Goal: Obtain resource: Download file/media

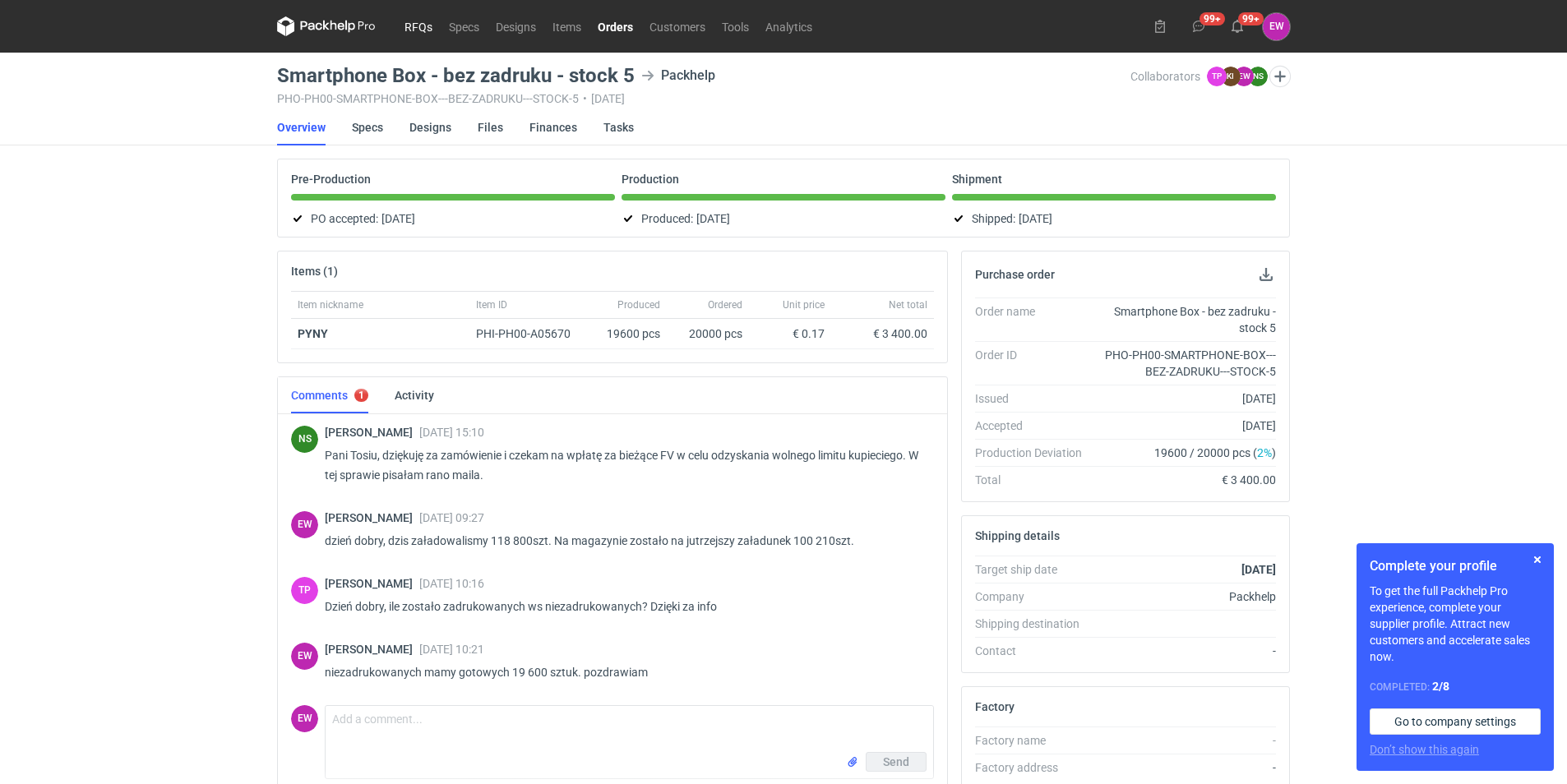
click at [423, 23] on link "RFQs" at bounding box center [418, 27] width 44 height 20
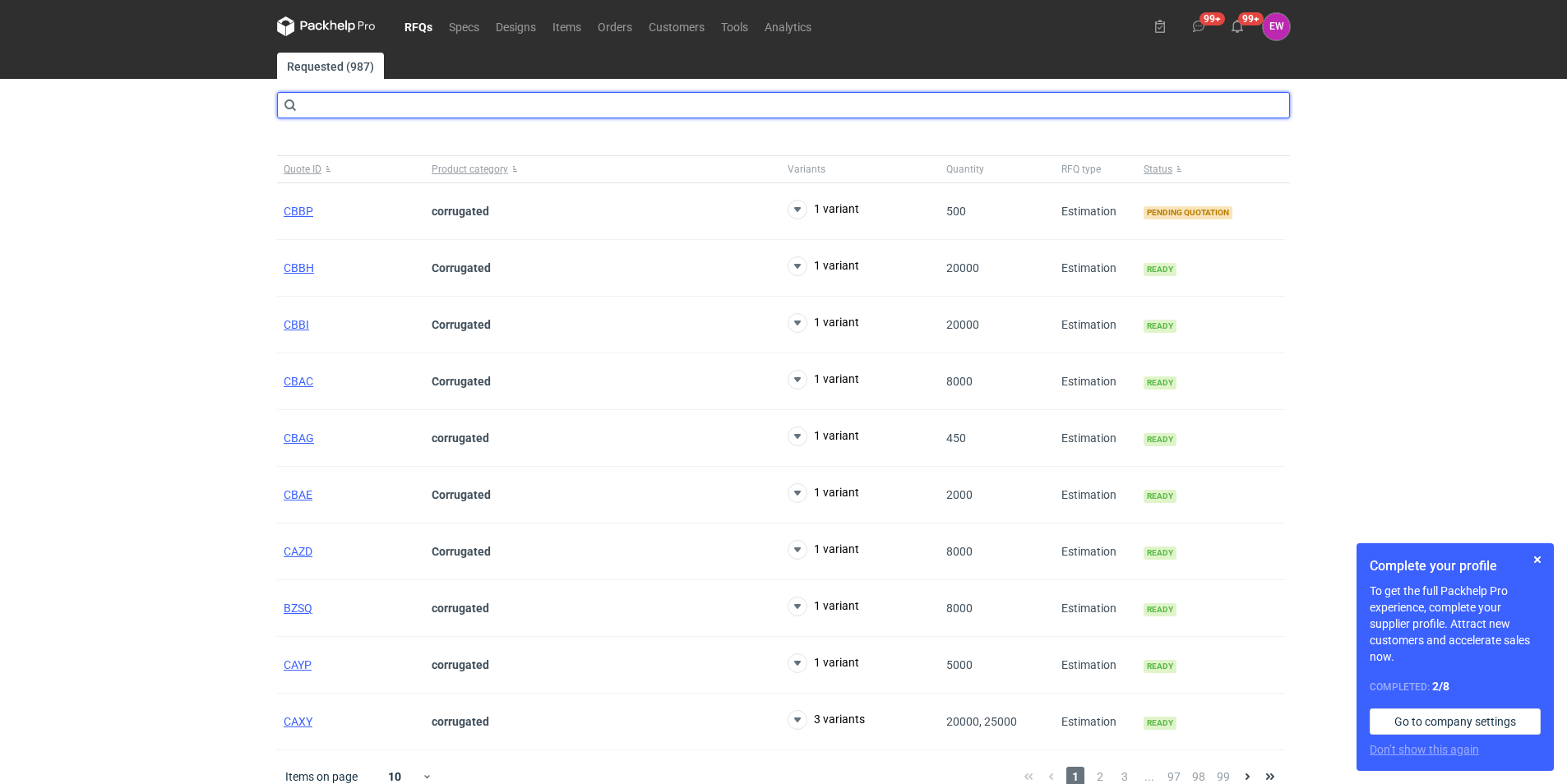
click at [344, 106] on input "text" at bounding box center [784, 105] width 1013 height 27
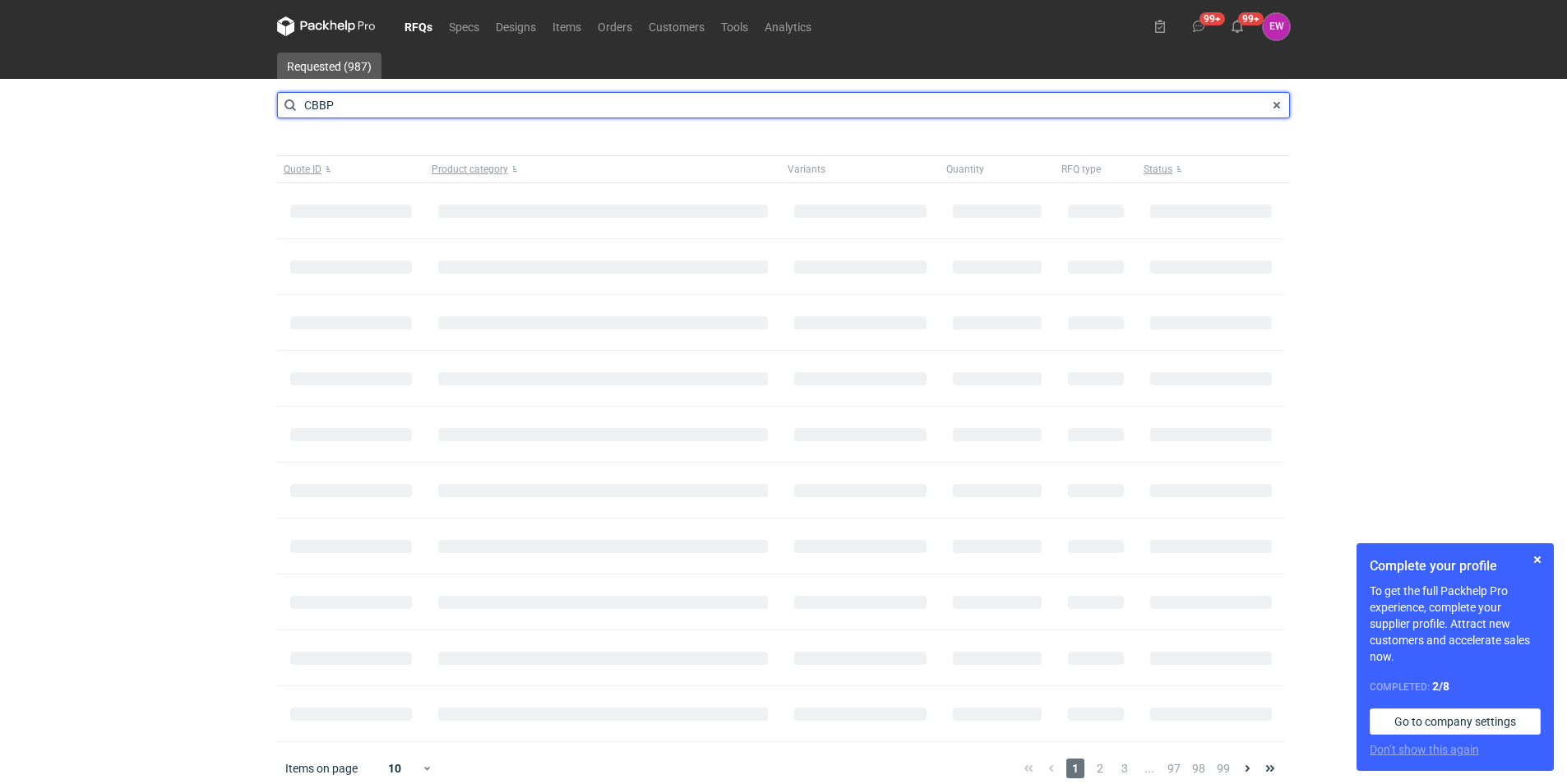
click at [356, 108] on input "CBBP" at bounding box center [784, 105] width 1013 height 27
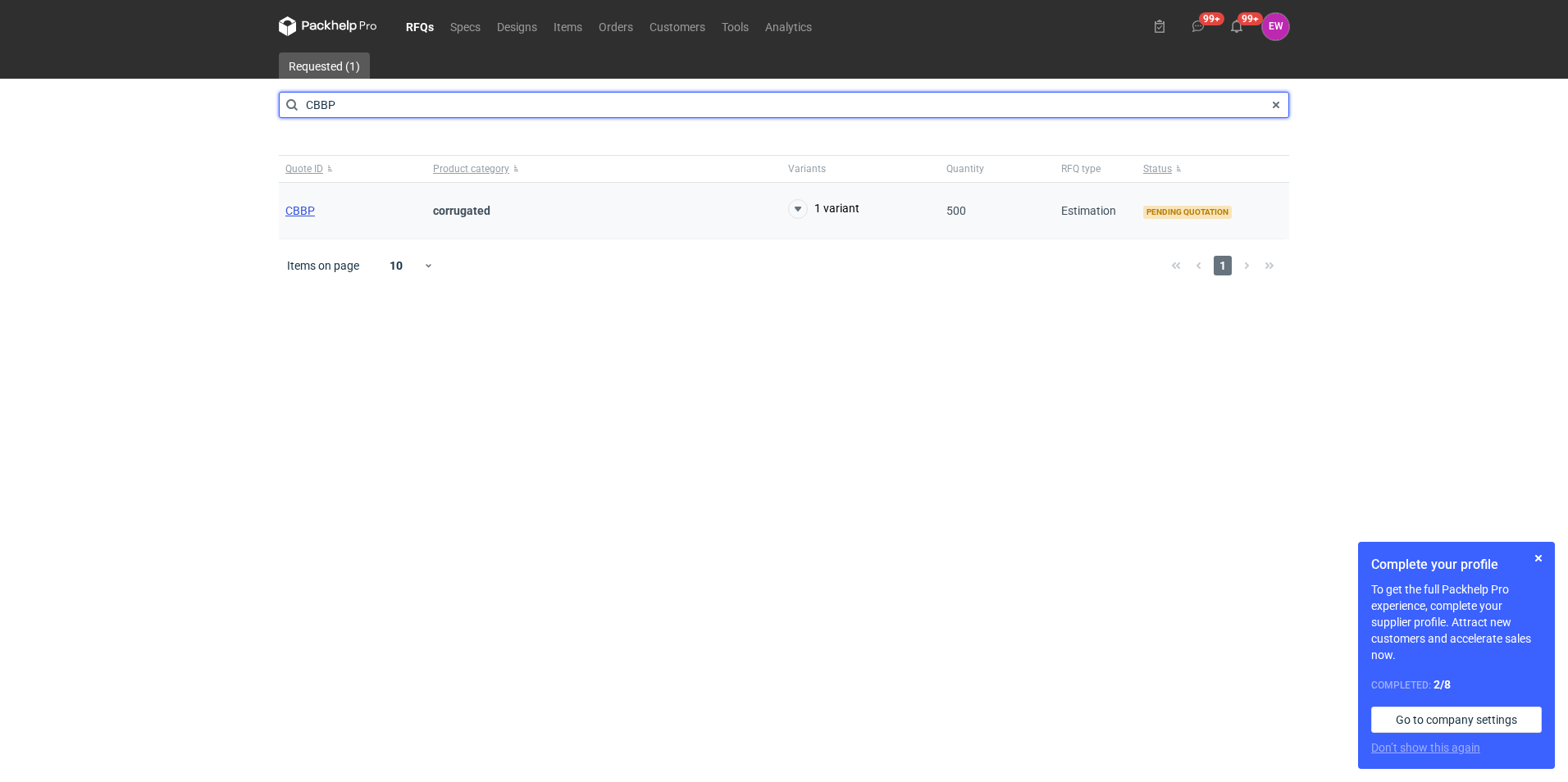
type input "CBBP"
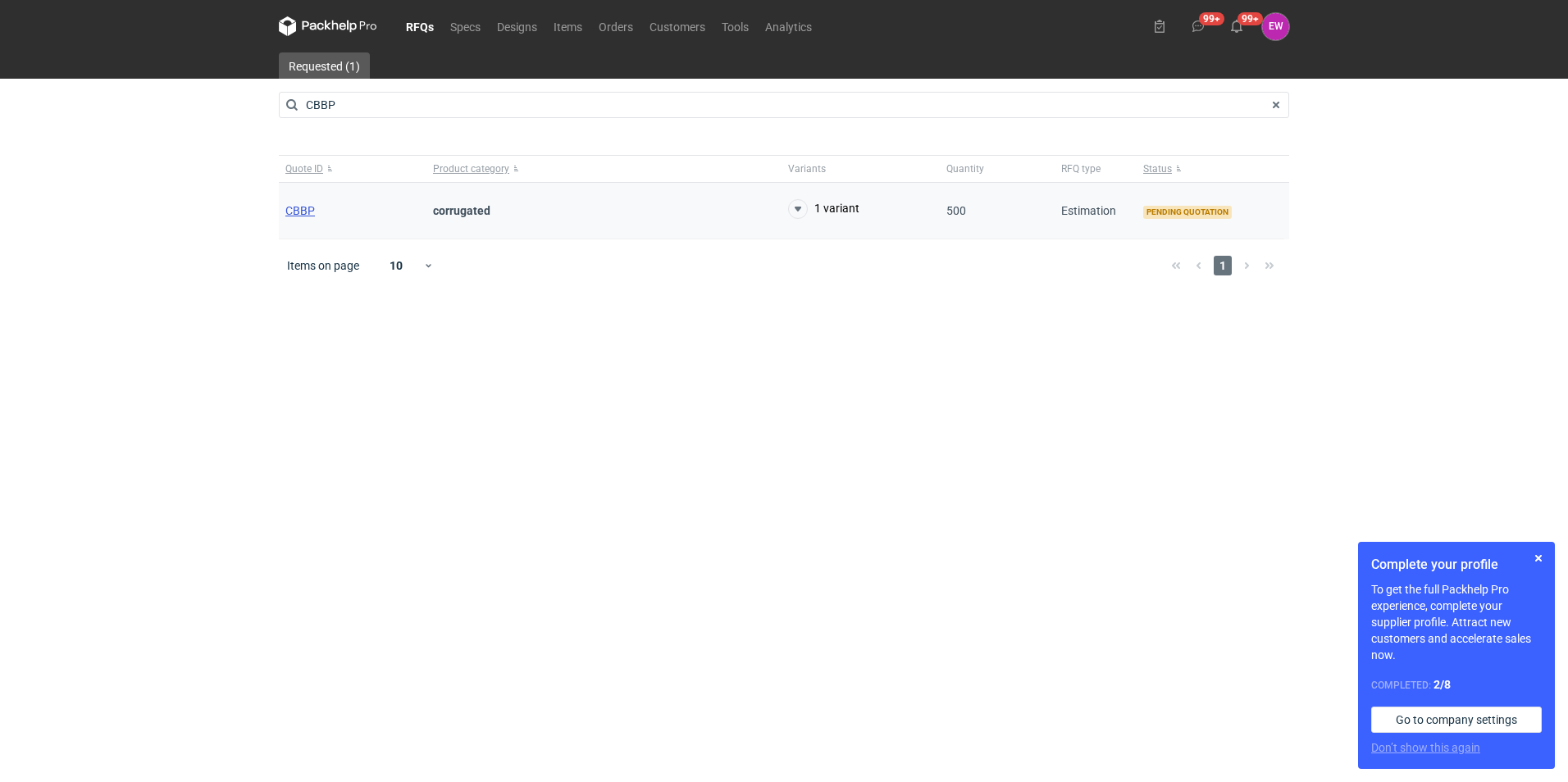
click at [301, 209] on span "CBBP" at bounding box center [300, 210] width 29 height 13
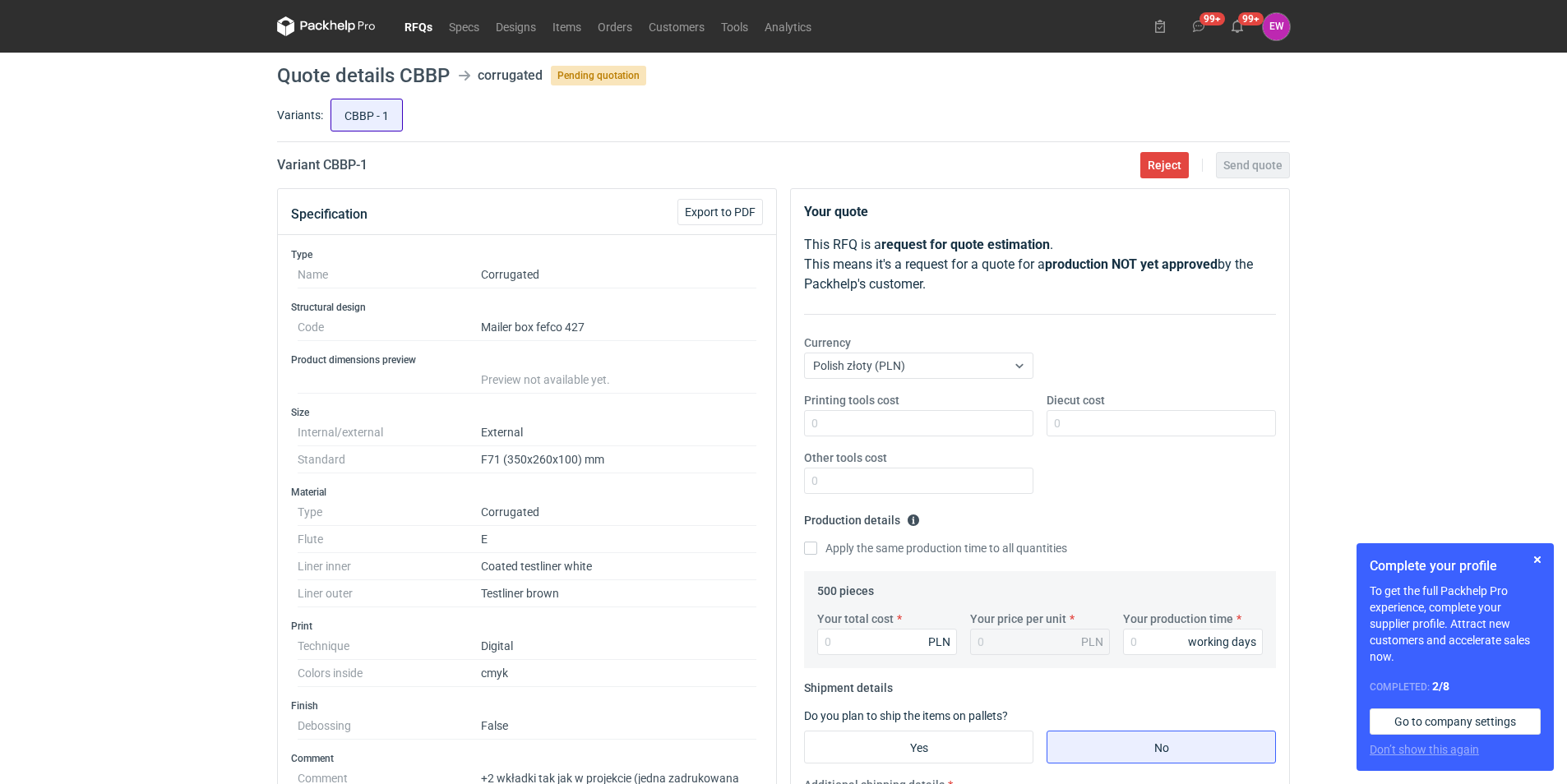
click at [360, 113] on input "CBBP - 1" at bounding box center [366, 114] width 71 height 31
radio input "true"
click at [712, 207] on span "Export to PDF" at bounding box center [720, 212] width 71 height 12
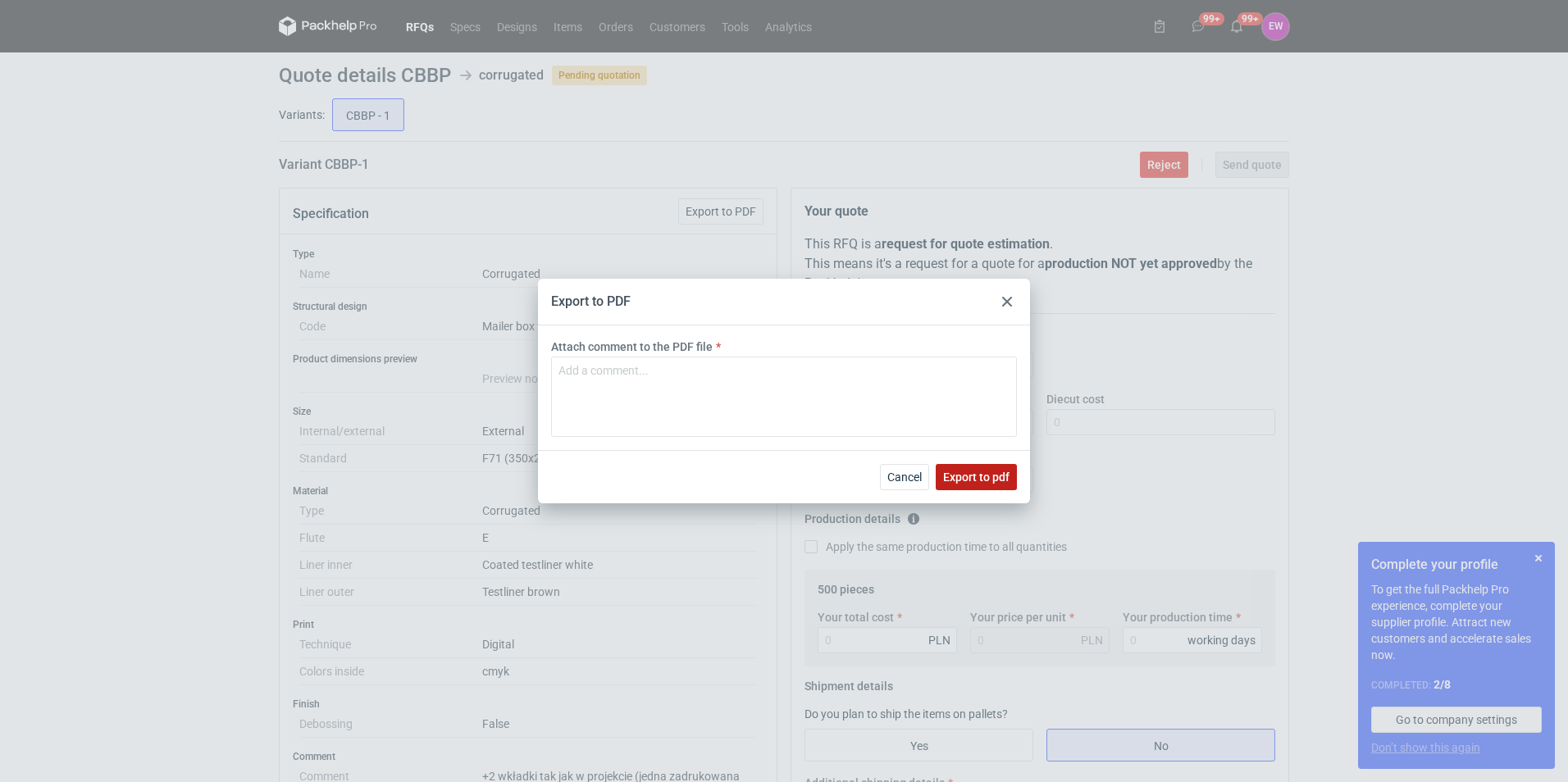
click at [970, 473] on span "Export to pdf" at bounding box center [976, 478] width 67 height 12
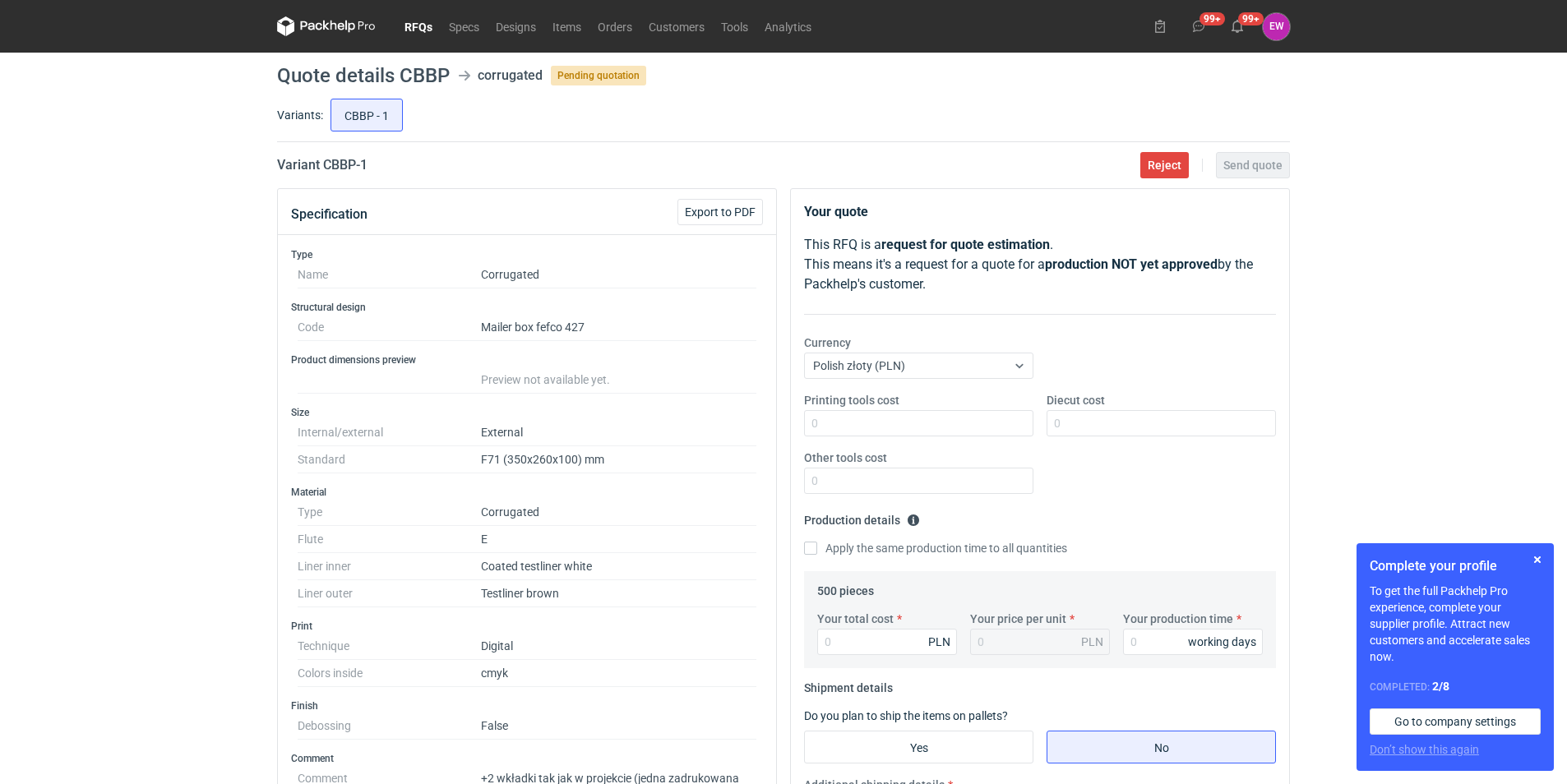
click at [302, 25] on icon at bounding box center [312, 26] width 22 height 9
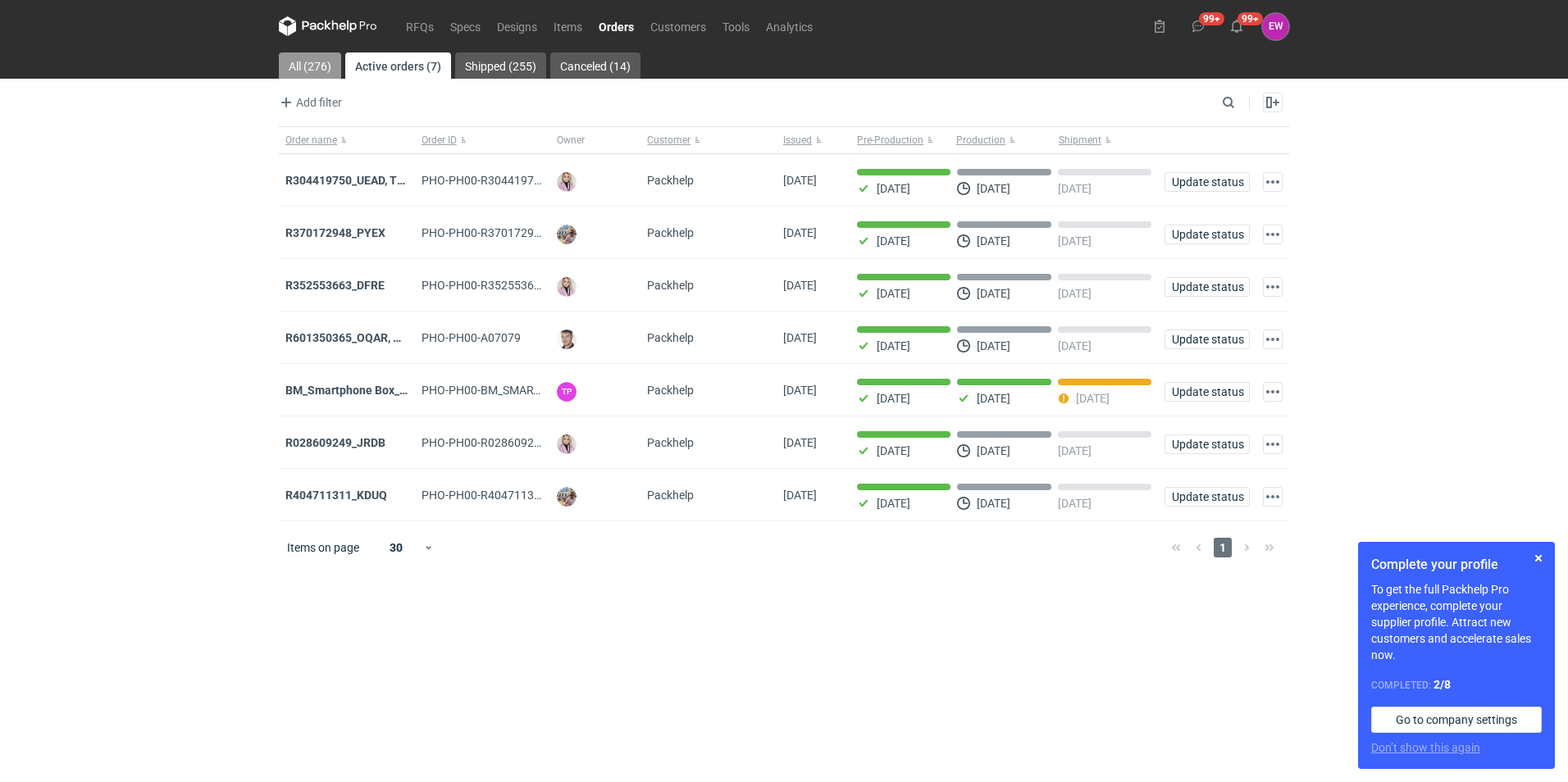
click at [288, 67] on link "All (276)" at bounding box center [310, 66] width 62 height 27
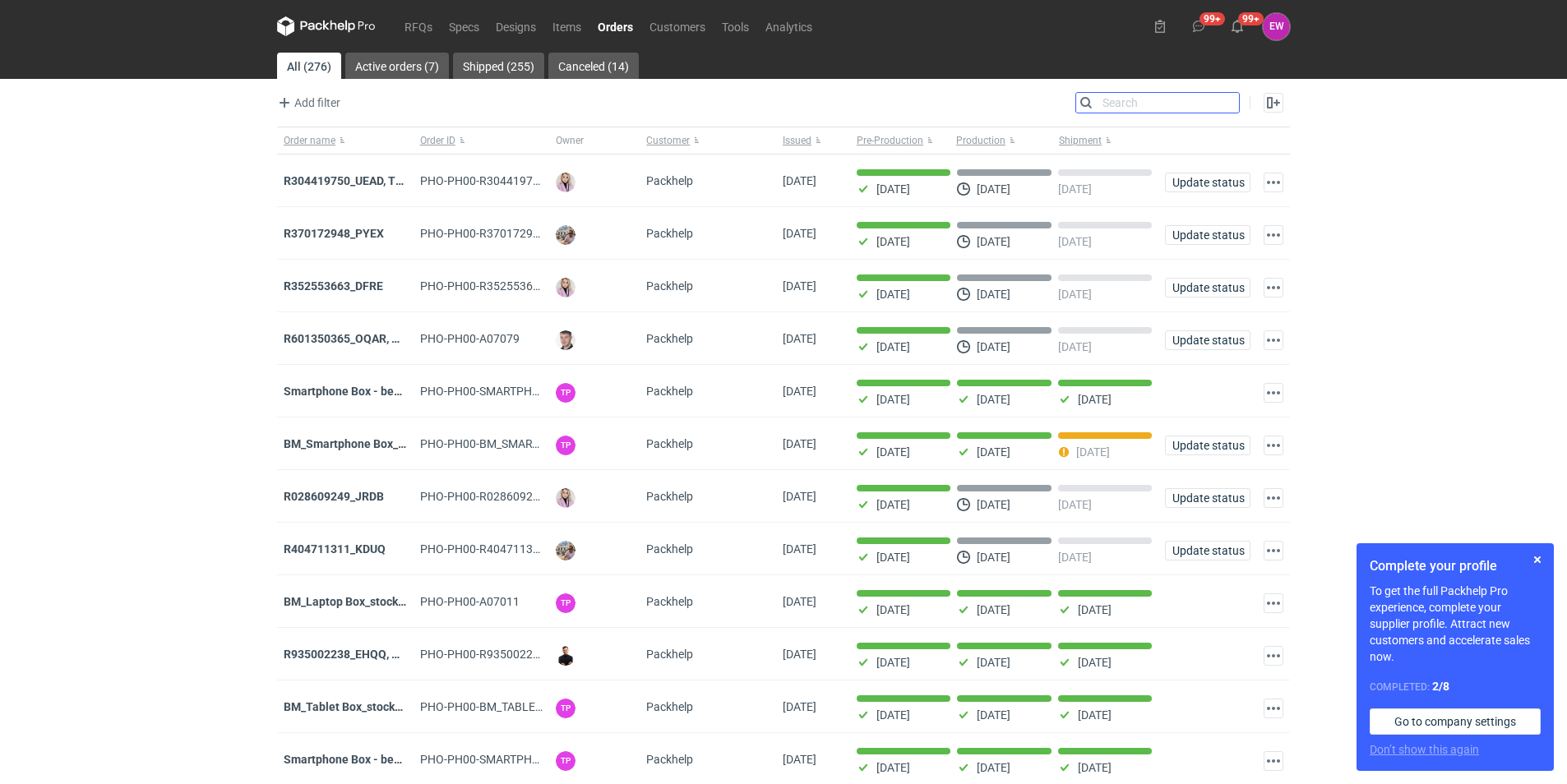
click at [1224, 97] on input "Search" at bounding box center [1157, 103] width 163 height 20
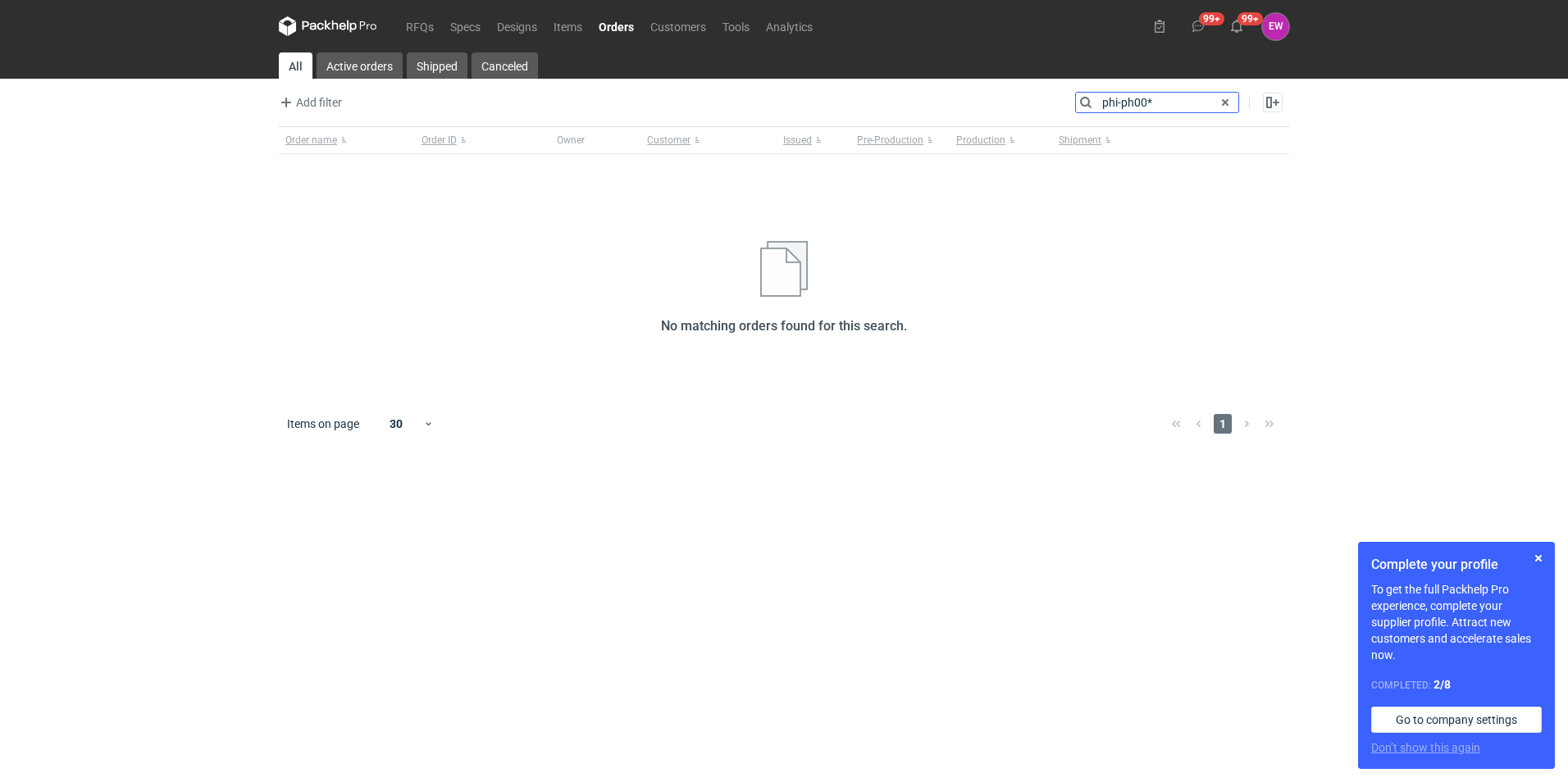
type input "phi-ph00*"
click at [1162, 102] on input "phi-ph00*" at bounding box center [1157, 102] width 162 height 20
click at [1275, 23] on figcaption "EW" at bounding box center [1276, 27] width 27 height 27
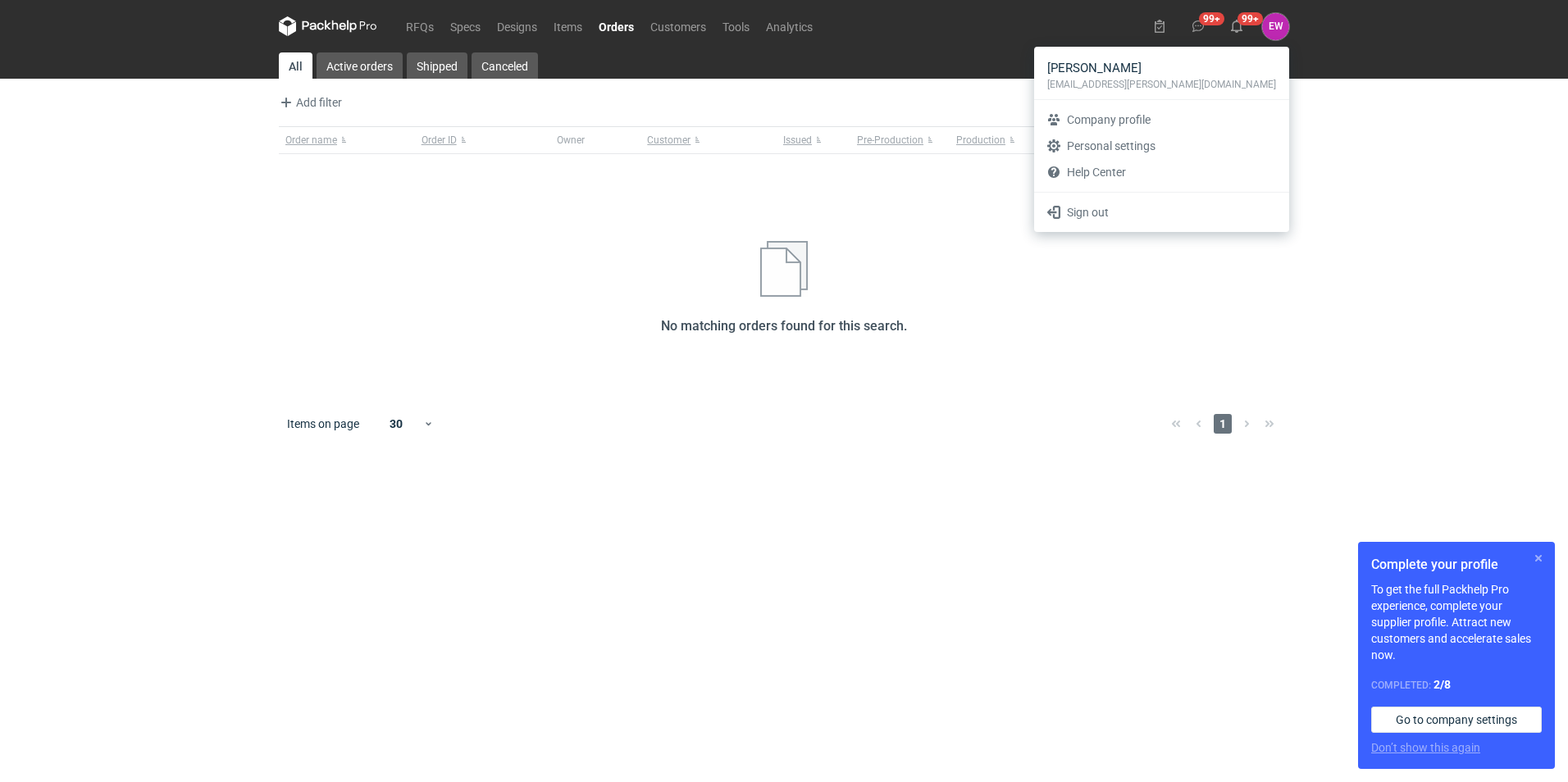
drag, startPoint x: 1542, startPoint y: 561, endPoint x: 1541, endPoint y: 529, distance: 32.0
click at [1542, 561] on button "button" at bounding box center [1539, 558] width 20 height 20
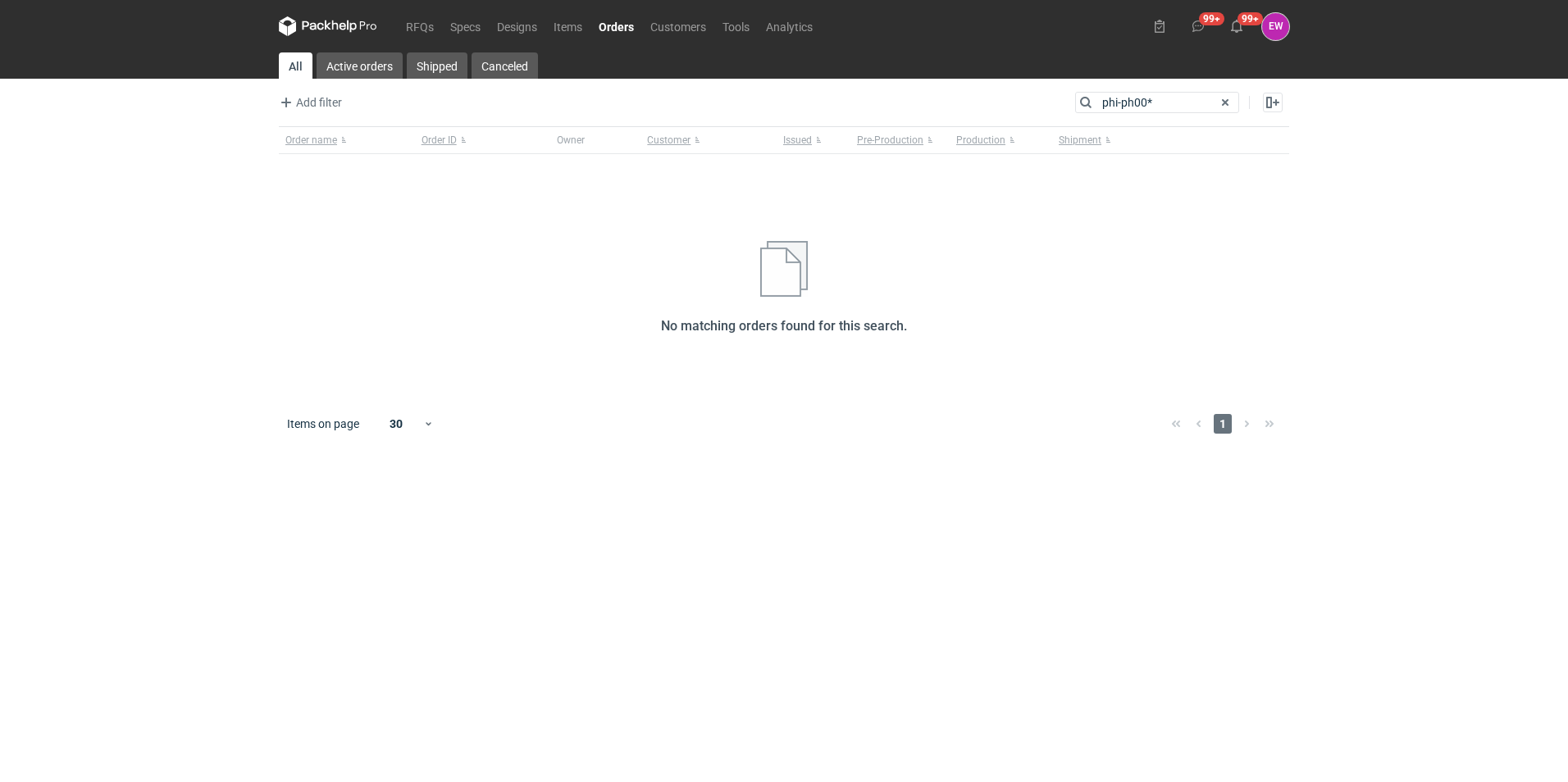
click at [1272, 24] on figcaption "EW" at bounding box center [1276, 27] width 27 height 27
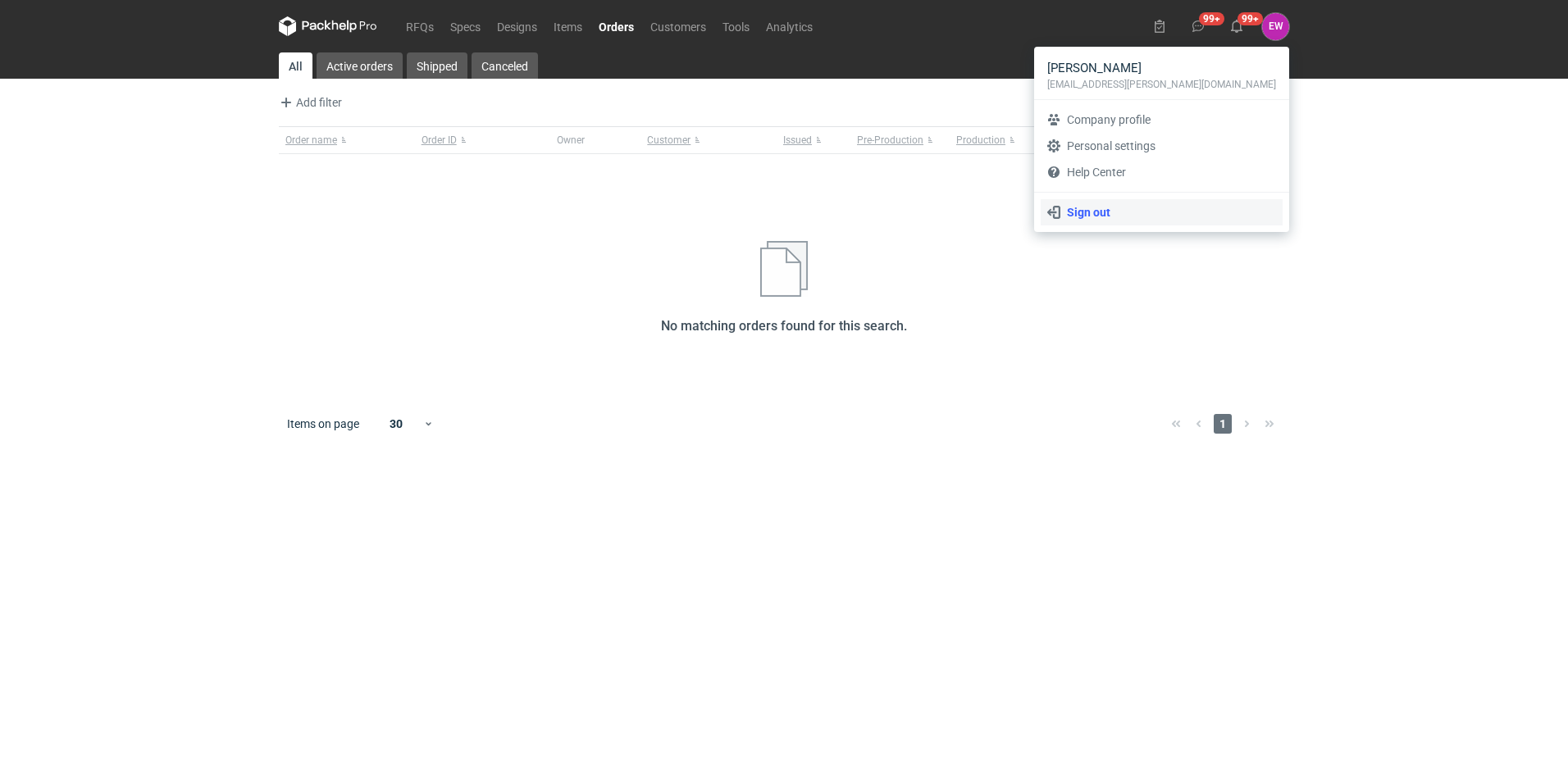
click at [1129, 215] on link "Sign out" at bounding box center [1161, 212] width 242 height 27
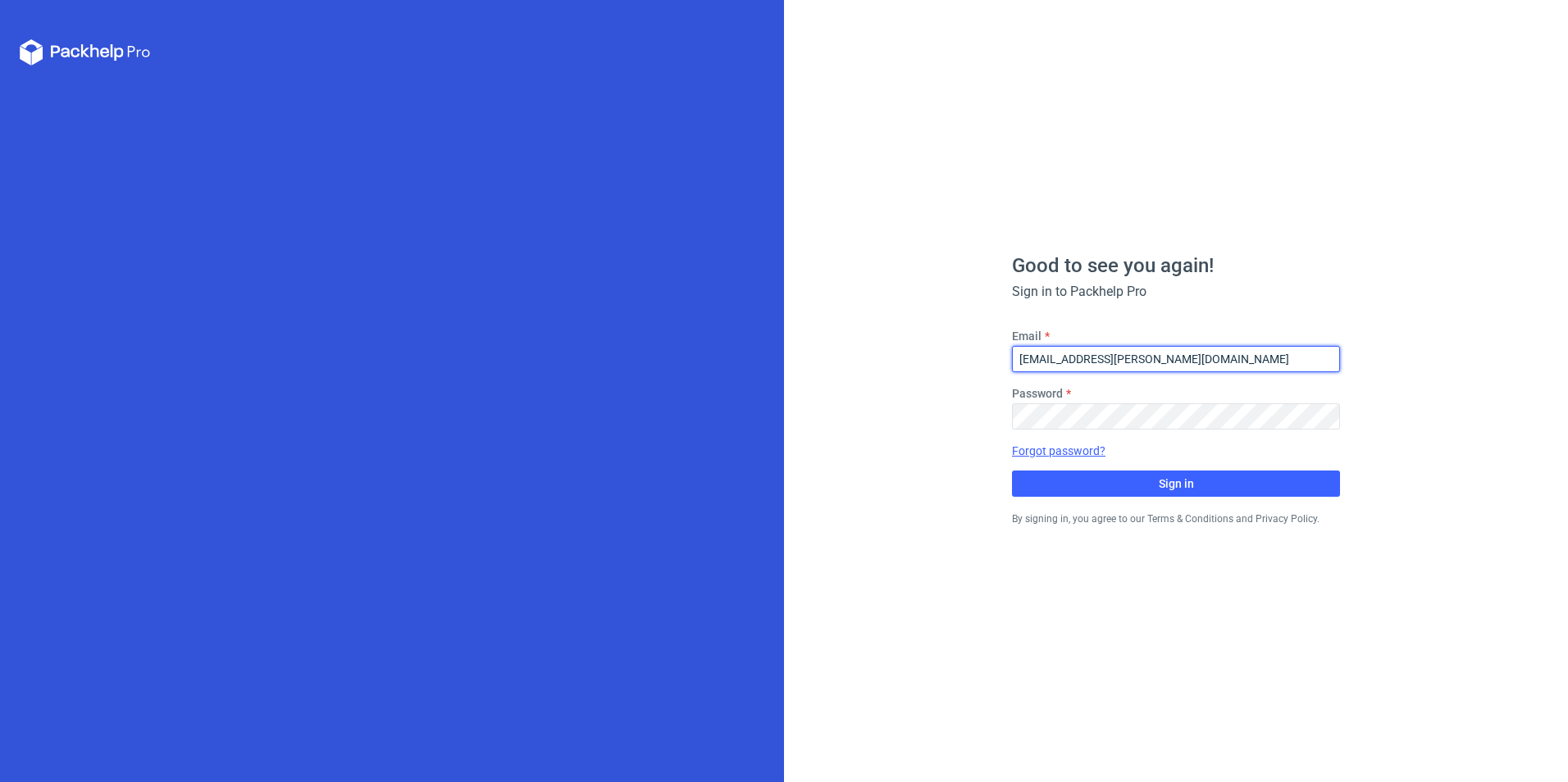
drag, startPoint x: 1097, startPoint y: 359, endPoint x: 970, endPoint y: 357, distance: 127.0
click at [970, 357] on div "Good to see you again! Sign in to Packhelp Pro Email ewa.wiatroszak@tfp.com.pl …" at bounding box center [1176, 391] width 784 height 782
type input "natalia.stepak@tfp.com.pl"
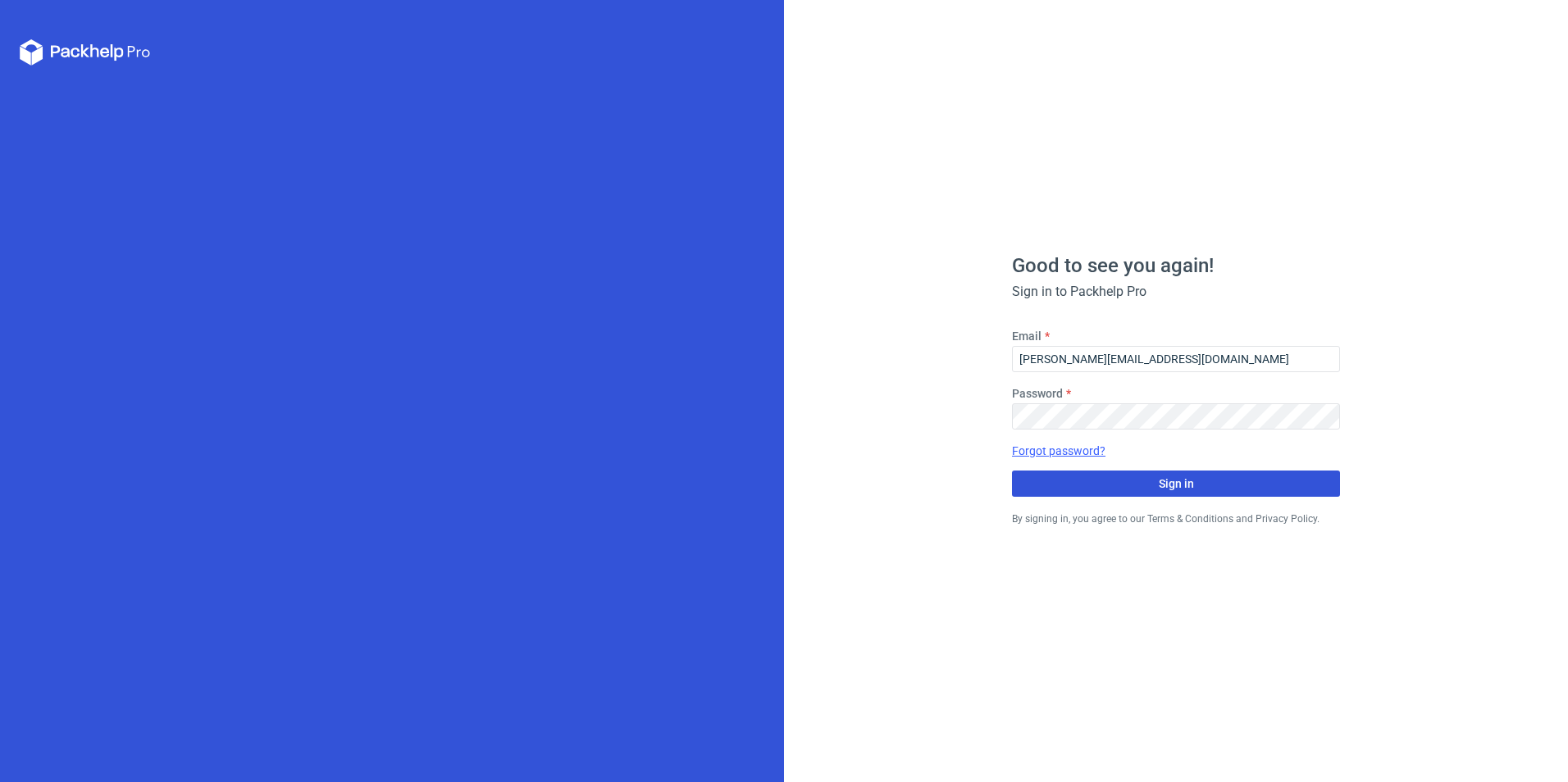
click at [1316, 483] on button "Sign in" at bounding box center [1176, 484] width 328 height 27
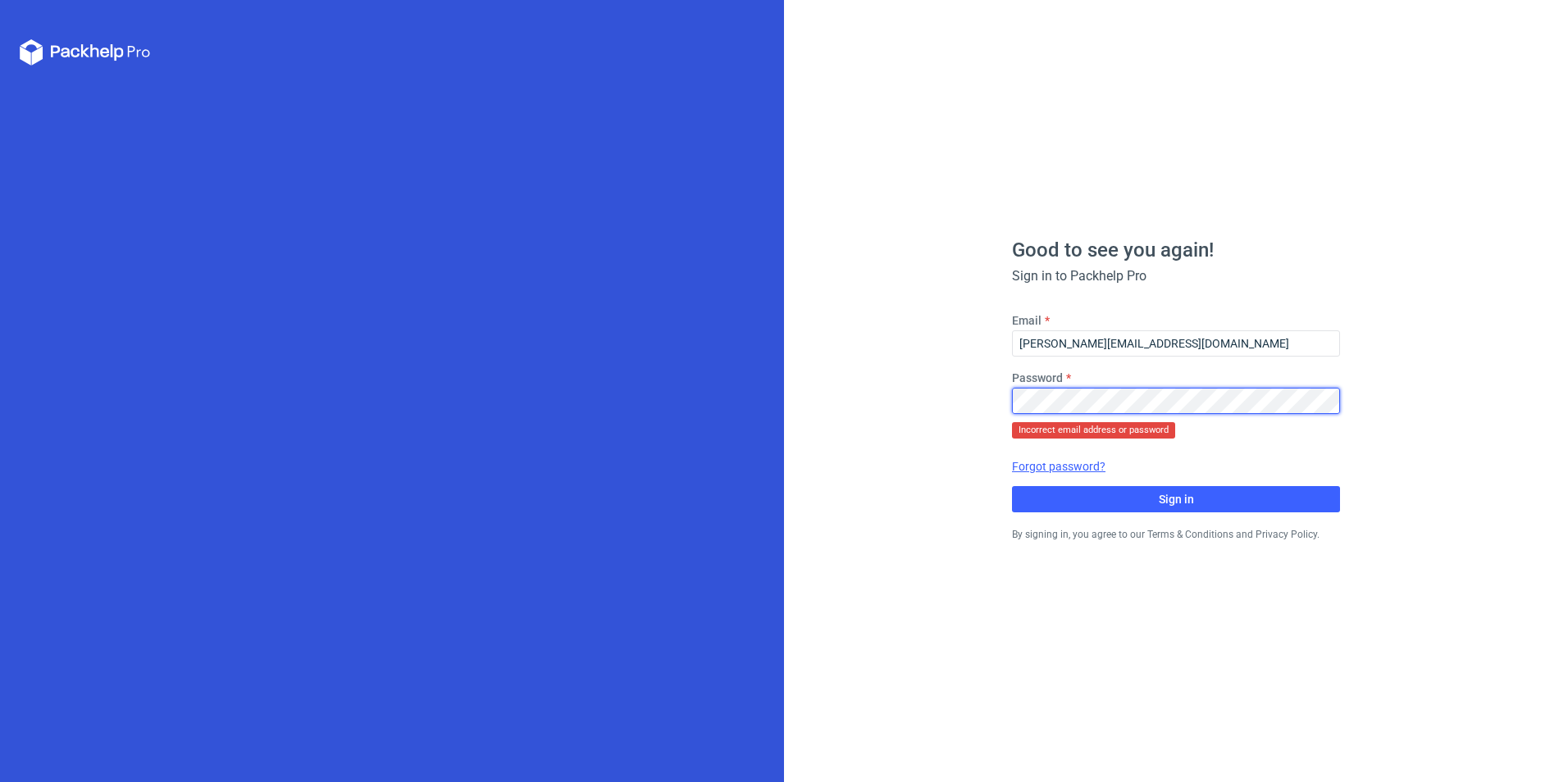
click at [902, 382] on div "Good to see you again! Sign in to Packhelp Pro Email natalia.stepak@tfp.com.pl …" at bounding box center [1176, 391] width 784 height 782
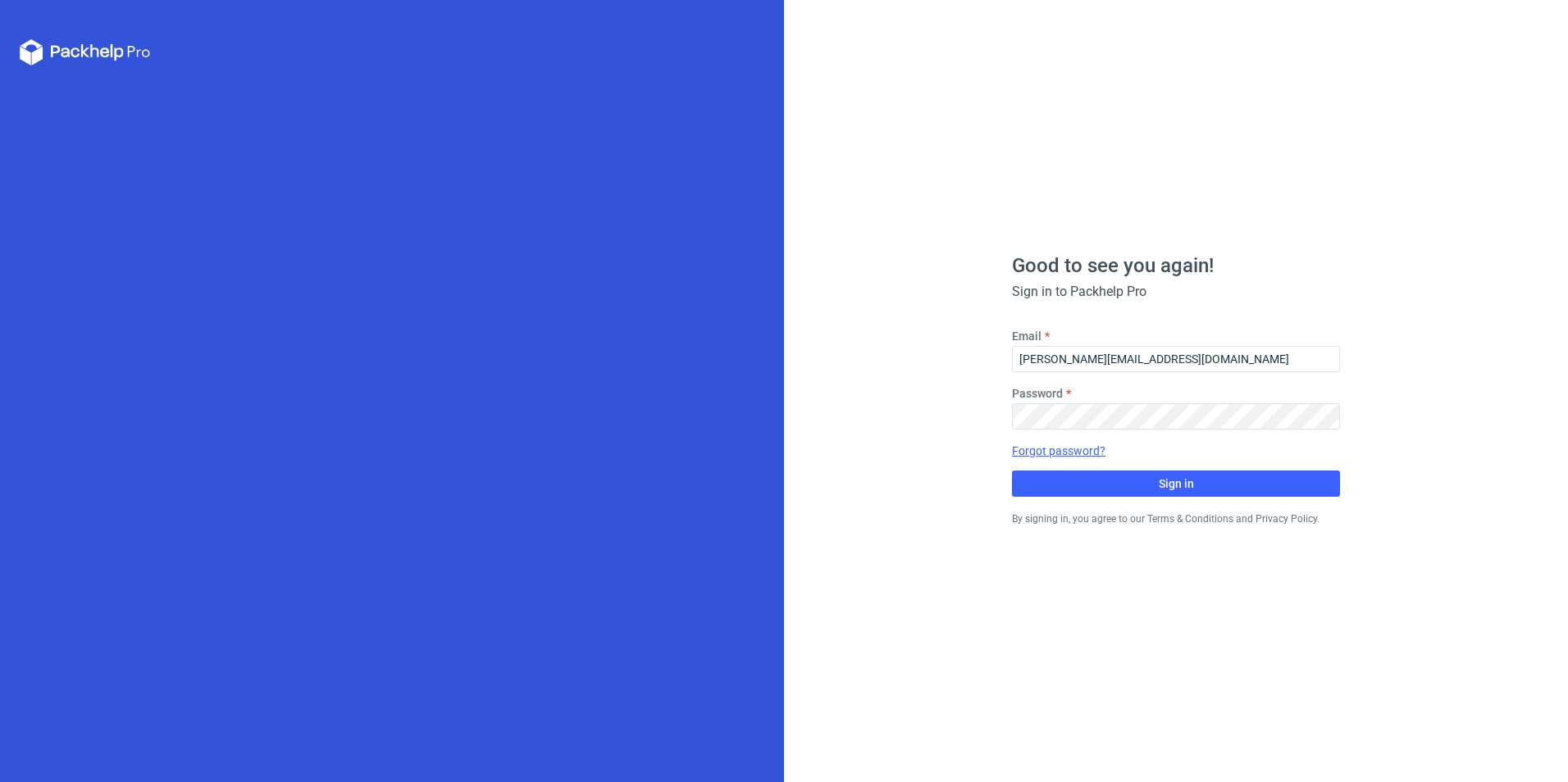
click at [1450, 376] on div "Good to see you again! Sign in to Packhelp Pro Email natalia.stepak@tfp.com.pl …" at bounding box center [1176, 391] width 784 height 782
click at [1173, 481] on span "Sign in" at bounding box center [1176, 483] width 35 height 12
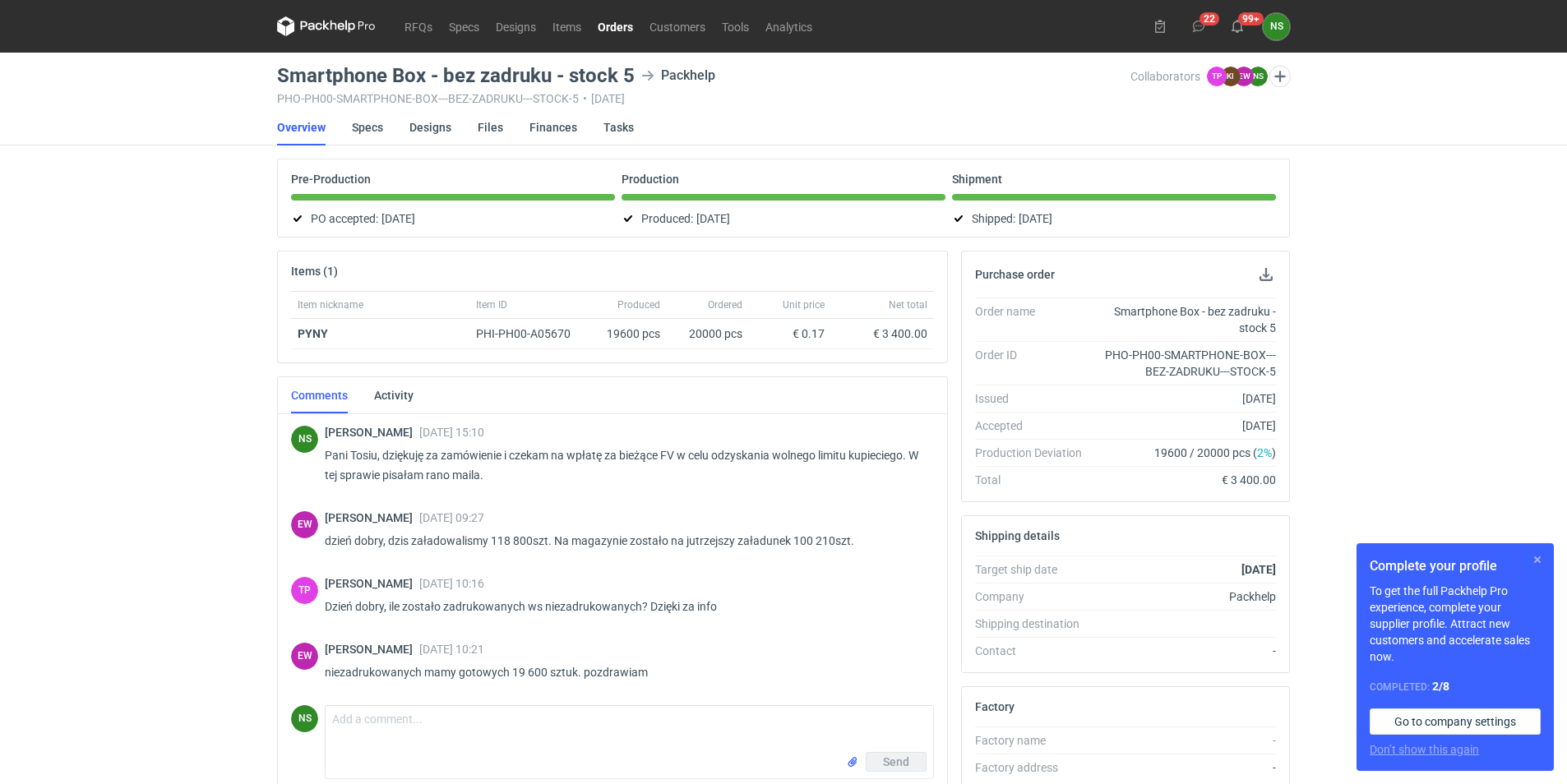
click at [1539, 558] on button "button" at bounding box center [1538, 560] width 20 height 20
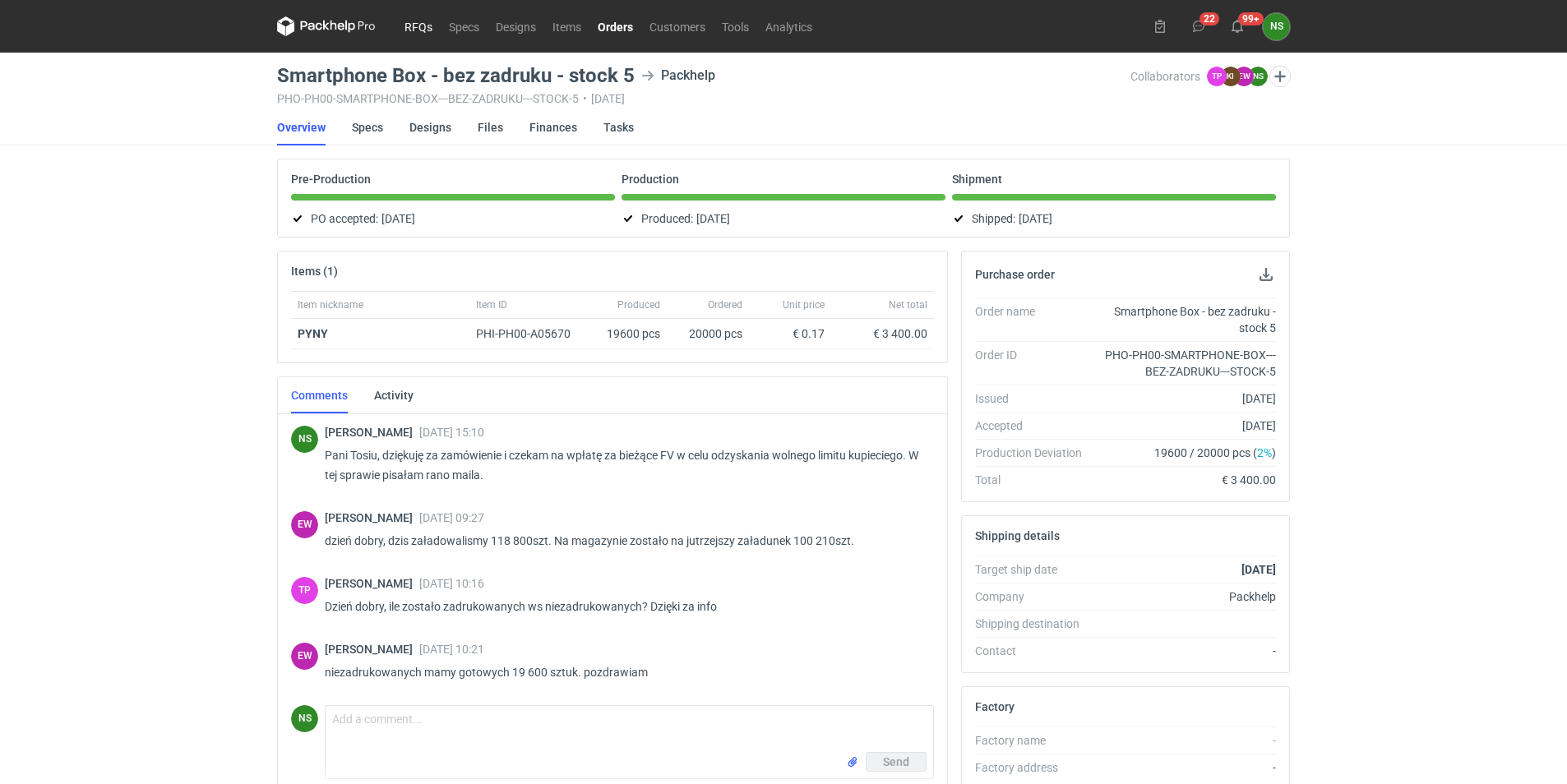
click at [416, 23] on link "RFQs" at bounding box center [418, 27] width 44 height 20
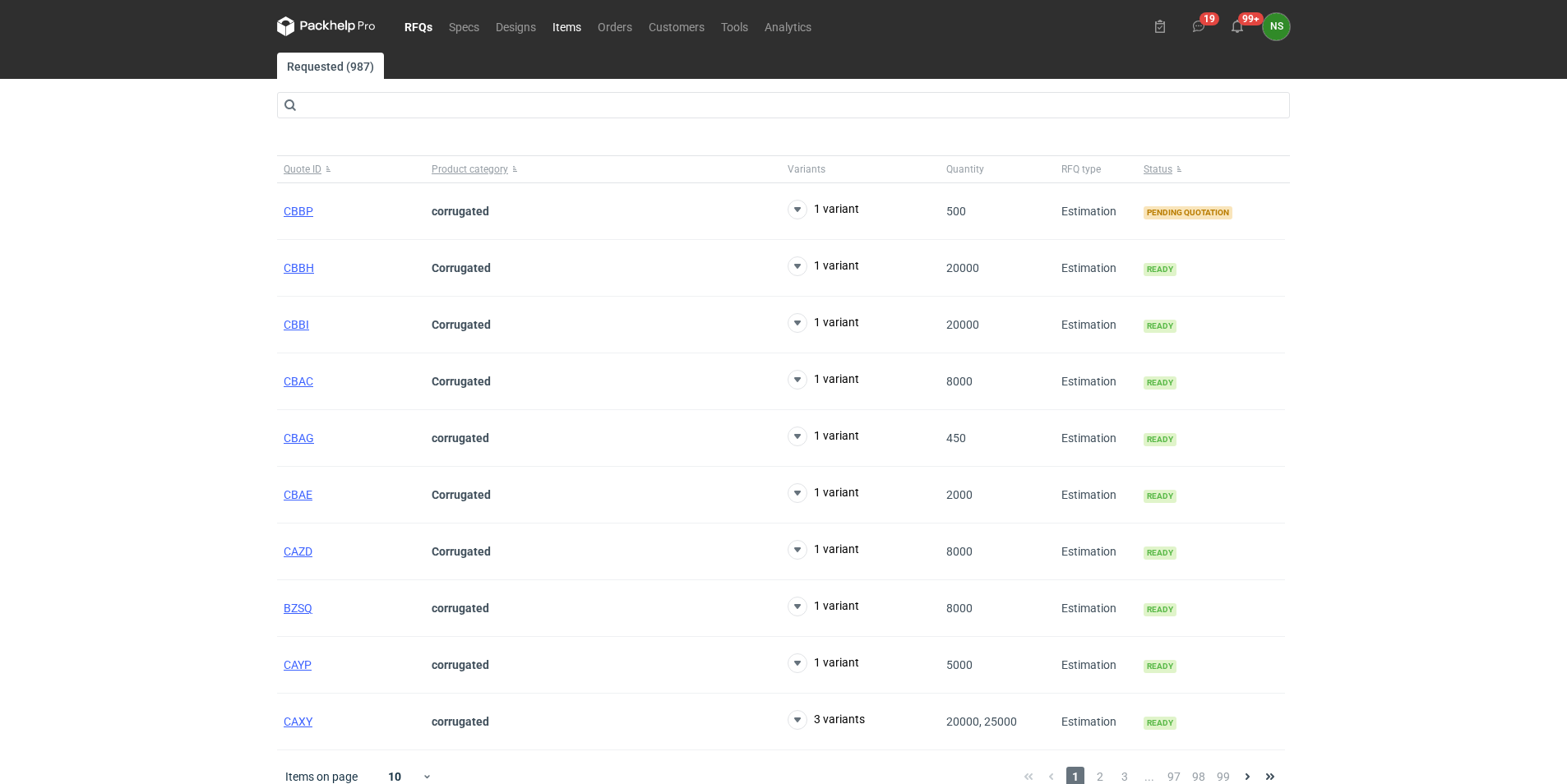
click at [569, 22] on link "Items" at bounding box center [567, 27] width 45 height 20
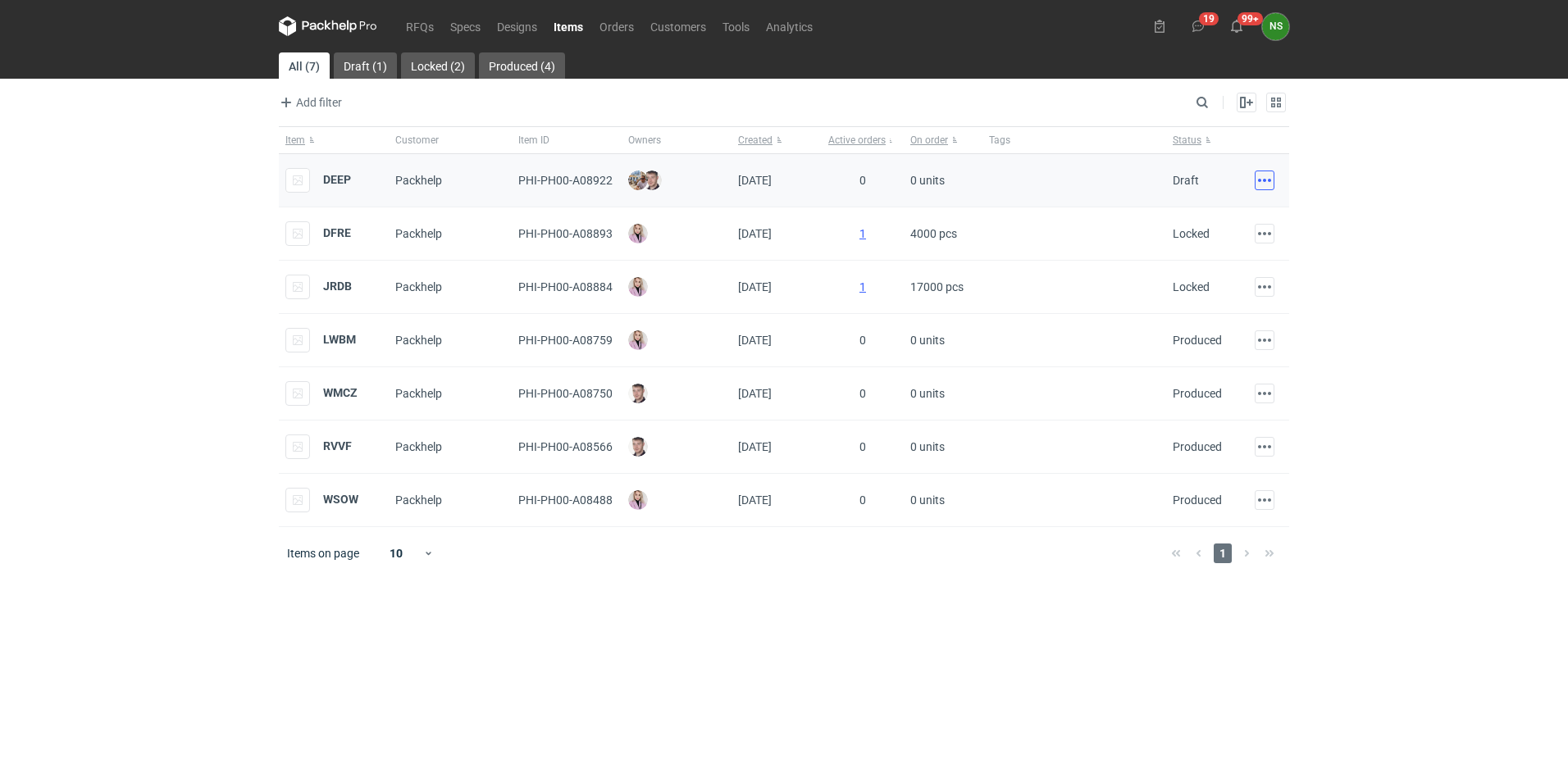
click at [1269, 183] on button "button" at bounding box center [1265, 181] width 20 height 20
click at [1188, 212] on link "Go to item page" at bounding box center [1192, 216] width 151 height 27
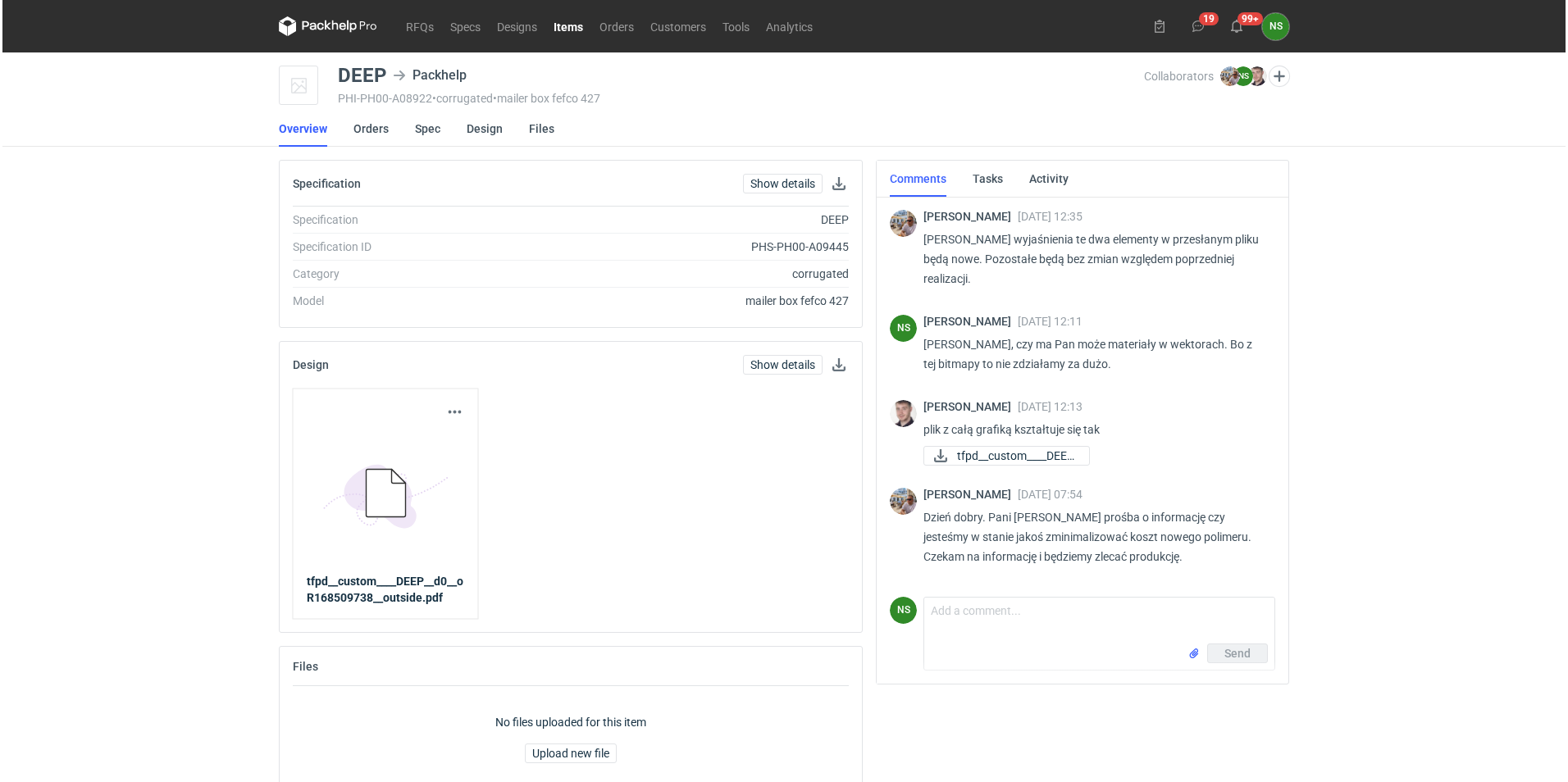
scroll to position [357, 0]
click at [367, 507] on icon at bounding box center [383, 493] width 39 height 47
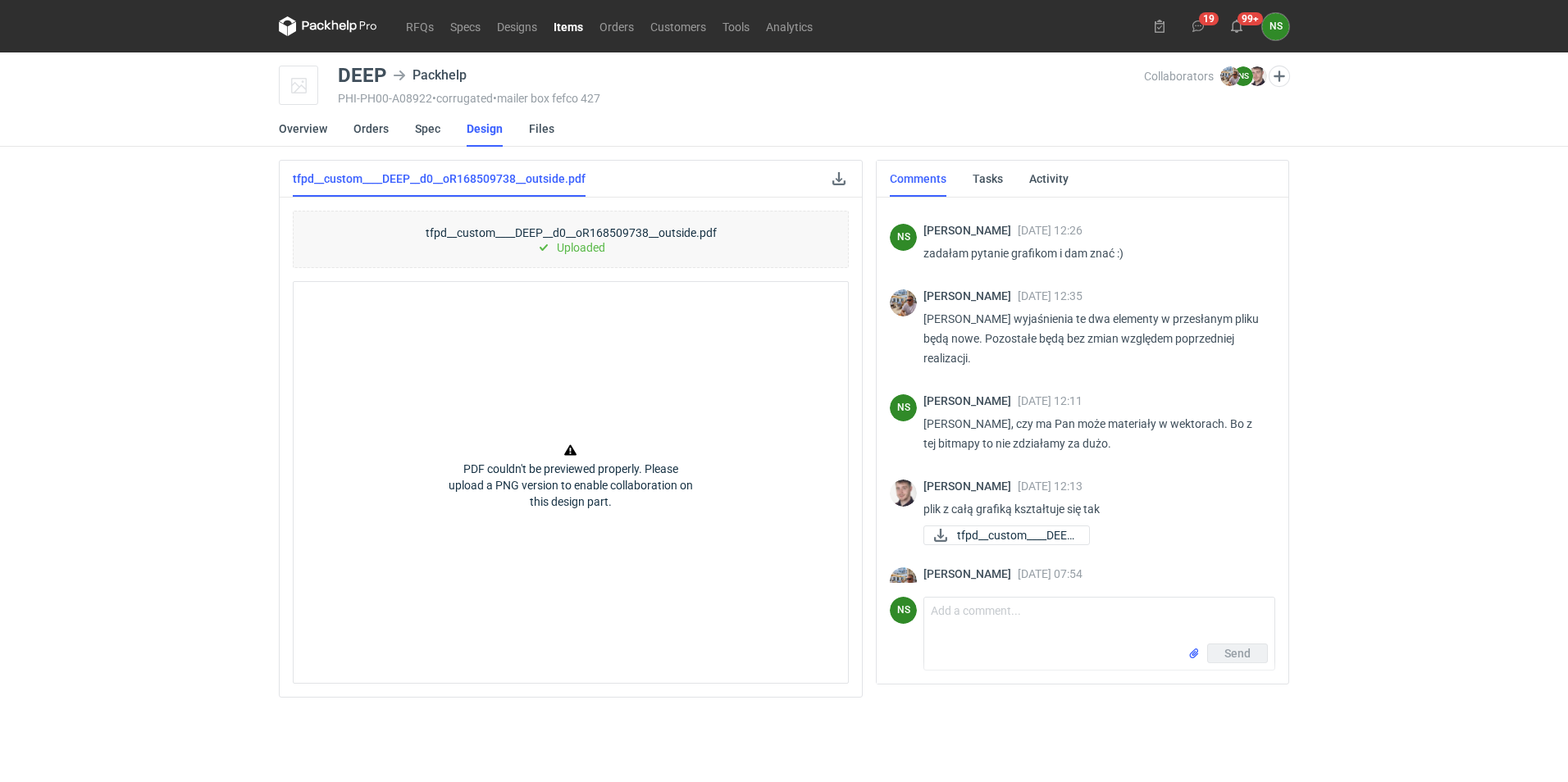
scroll to position [357, 0]
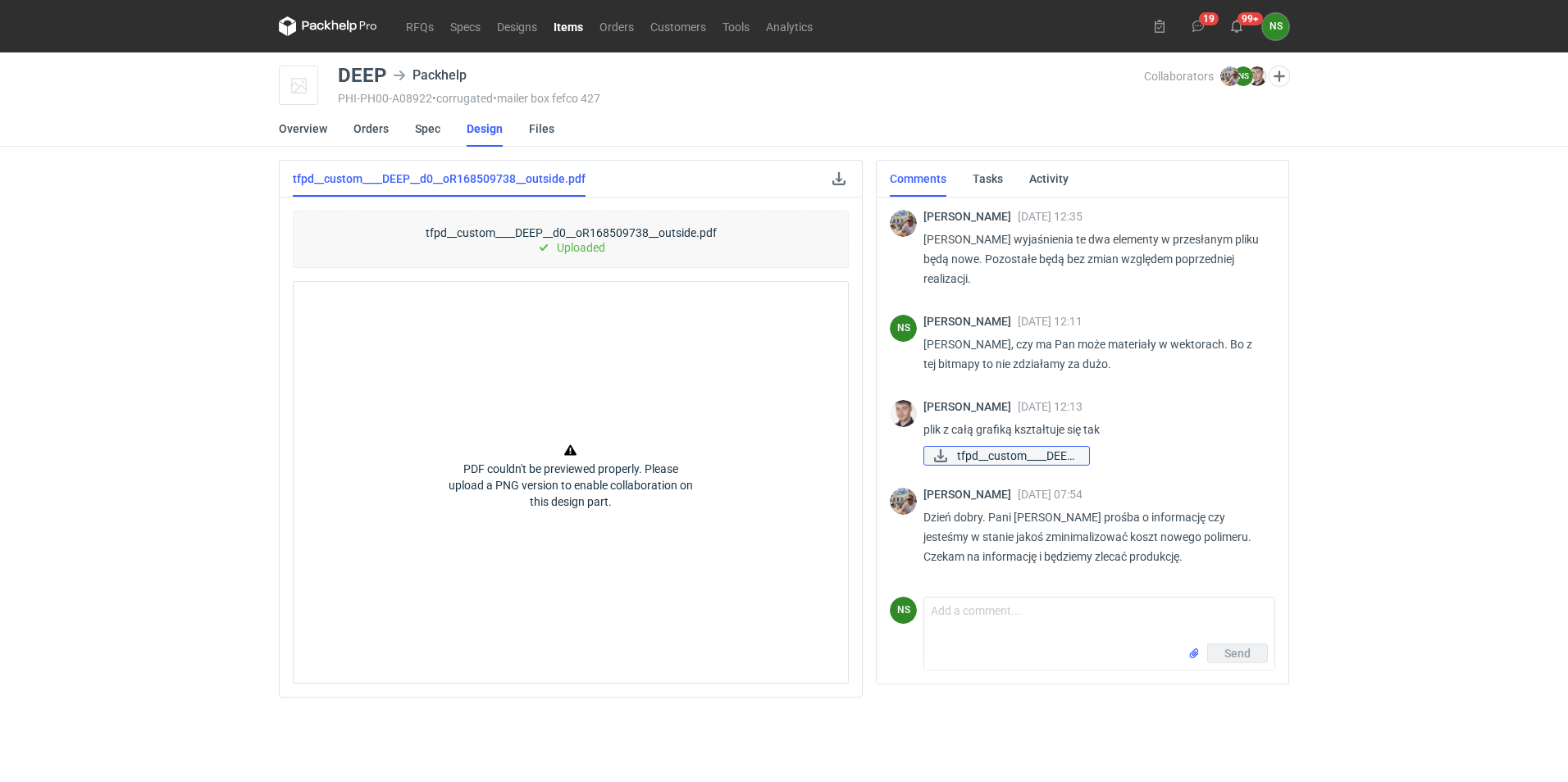
click at [1000, 458] on span "tfpd__custom____DEEP..." at bounding box center [1016, 456] width 119 height 18
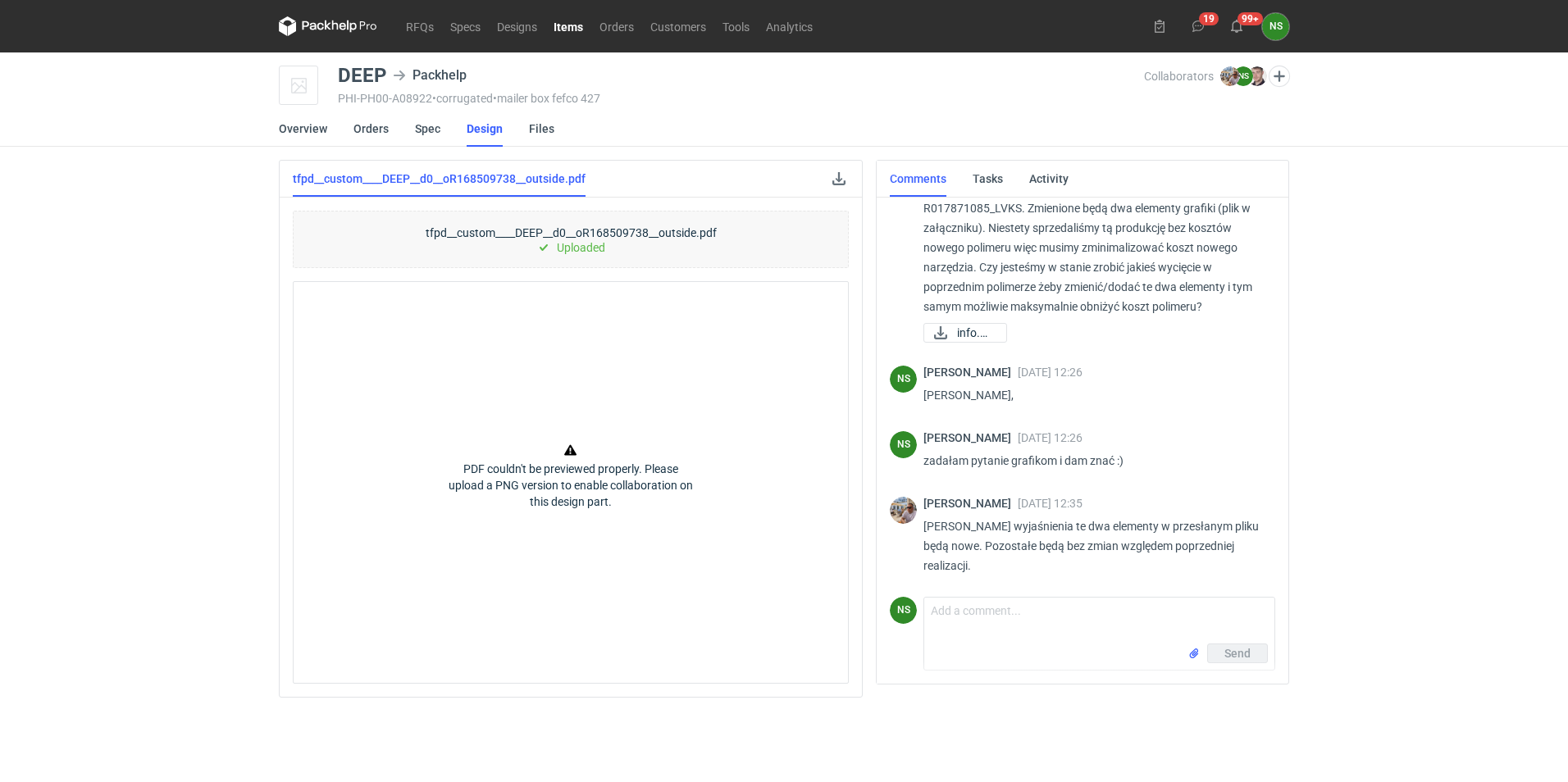
scroll to position [0, 0]
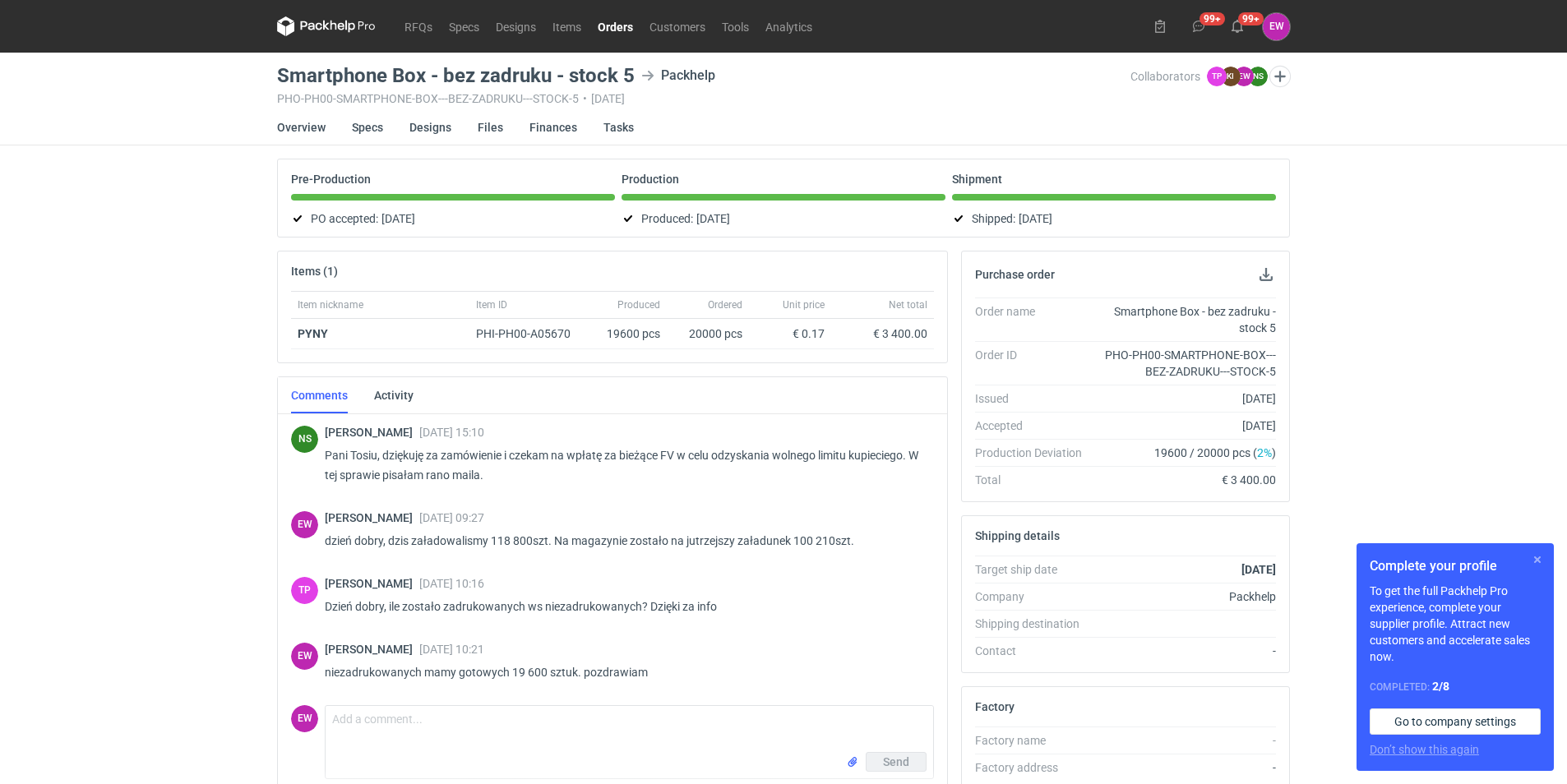
drag, startPoint x: 1536, startPoint y: 556, endPoint x: 1494, endPoint y: 527, distance: 51.0
click at [1536, 556] on button "button" at bounding box center [1538, 560] width 20 height 20
